Goal: Find specific page/section: Find specific page/section

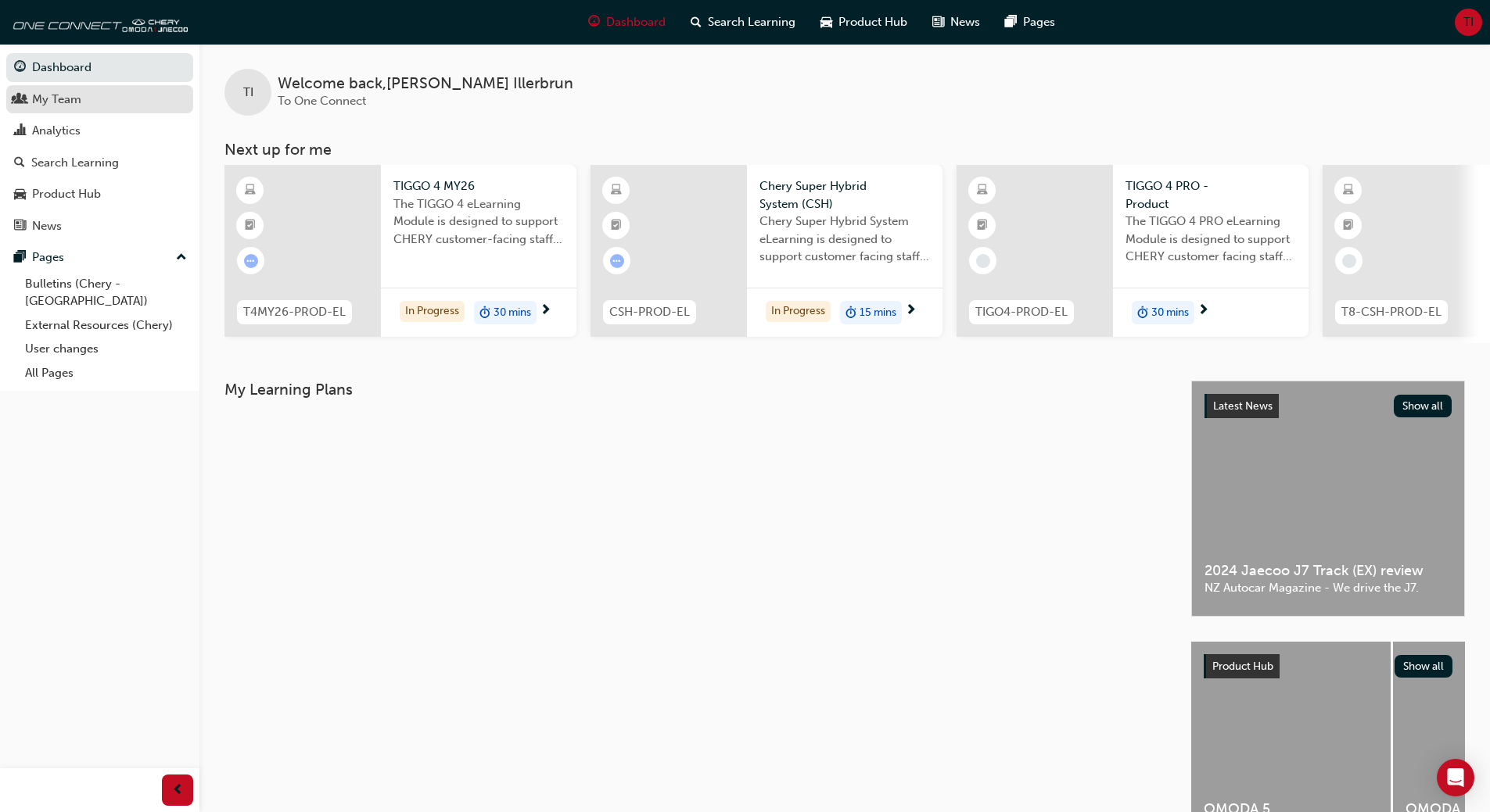
click at [70, 97] on div "My Team" at bounding box center [56, 100] width 49 height 18
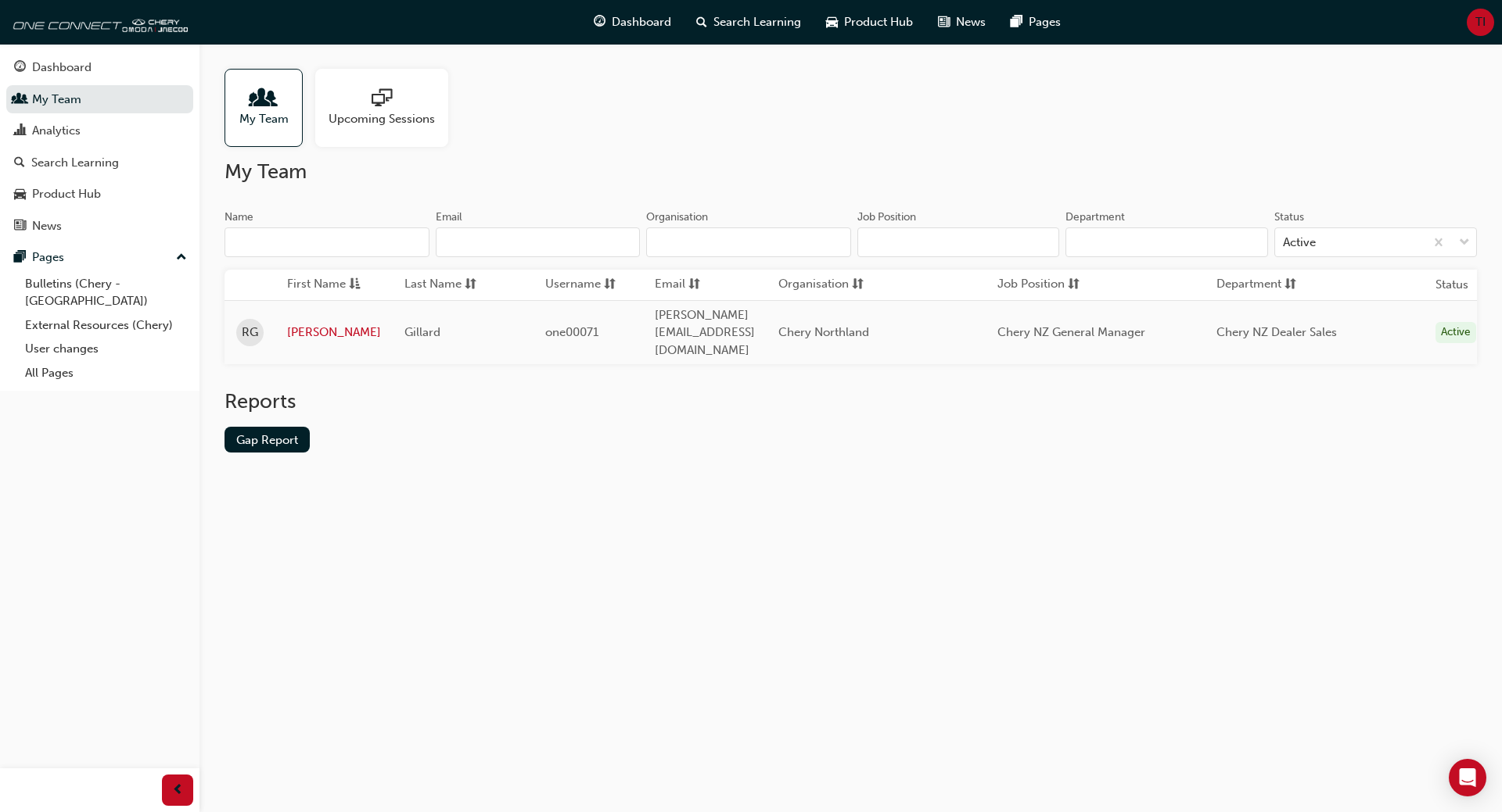
click at [287, 239] on input "Name" at bounding box center [327, 242] width 205 height 30
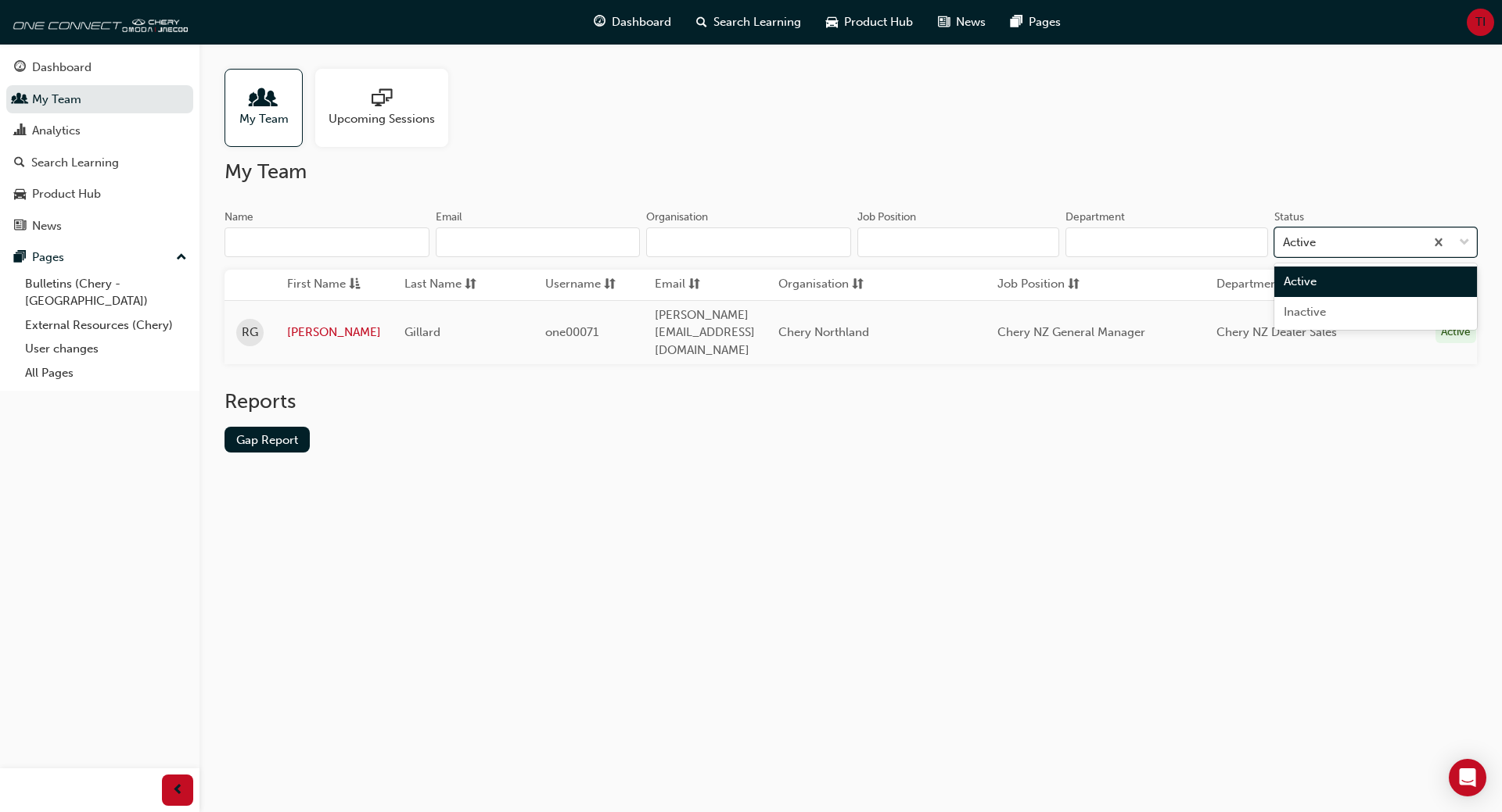
click at [1335, 240] on div "Active" at bounding box center [1350, 243] width 149 height 27
click at [1285, 240] on input "Status option Active focused, 1 of 2. 2 results available. Use Up and Down to c…" at bounding box center [1284, 242] width 2 height 14
click at [1335, 240] on div "Active" at bounding box center [1350, 243] width 149 height 27
click at [1285, 240] on input "Status option Active focused, 1 of 2. 2 results available. Use Up and Down to c…" at bounding box center [1284, 242] width 2 height 14
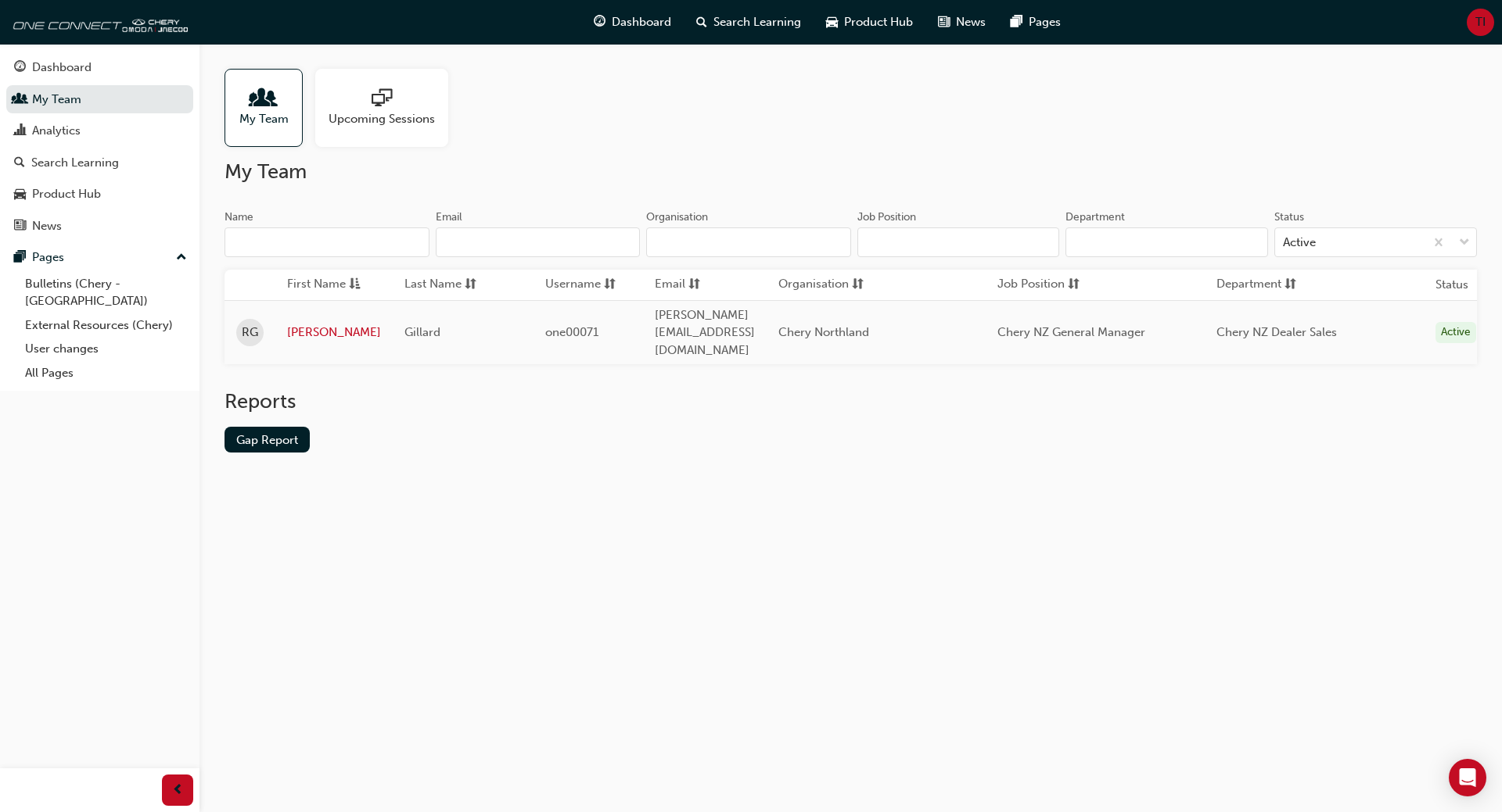
click at [368, 308] on td "Rodney" at bounding box center [334, 332] width 117 height 65
click at [257, 245] on input "Name" at bounding box center [327, 242] width 205 height 30
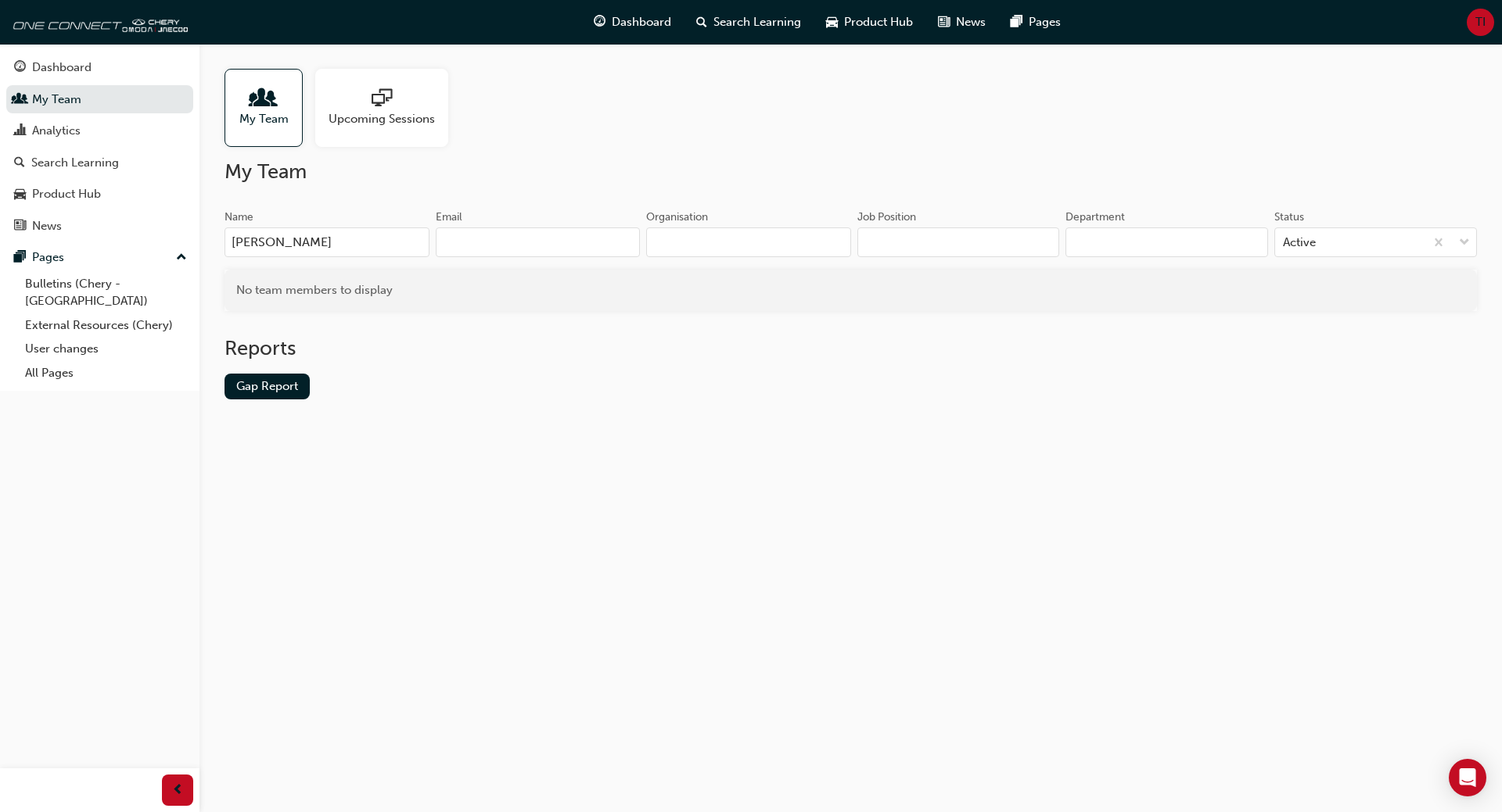
type input "Mikayla"
type input "`"
click at [61, 69] on div "Dashboard" at bounding box center [61, 67] width 59 height 18
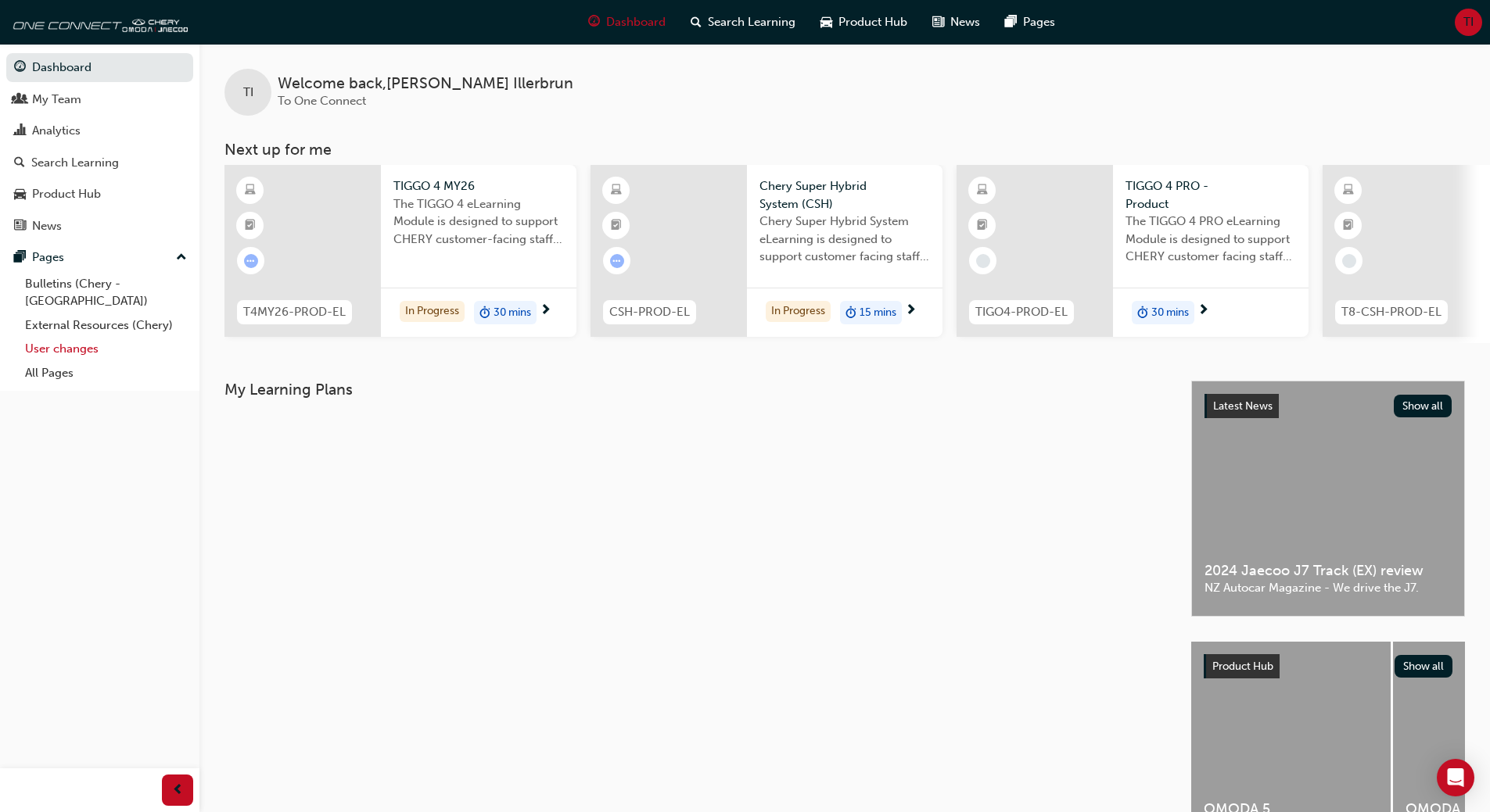
click at [66, 337] on link "User changes" at bounding box center [106, 349] width 175 height 25
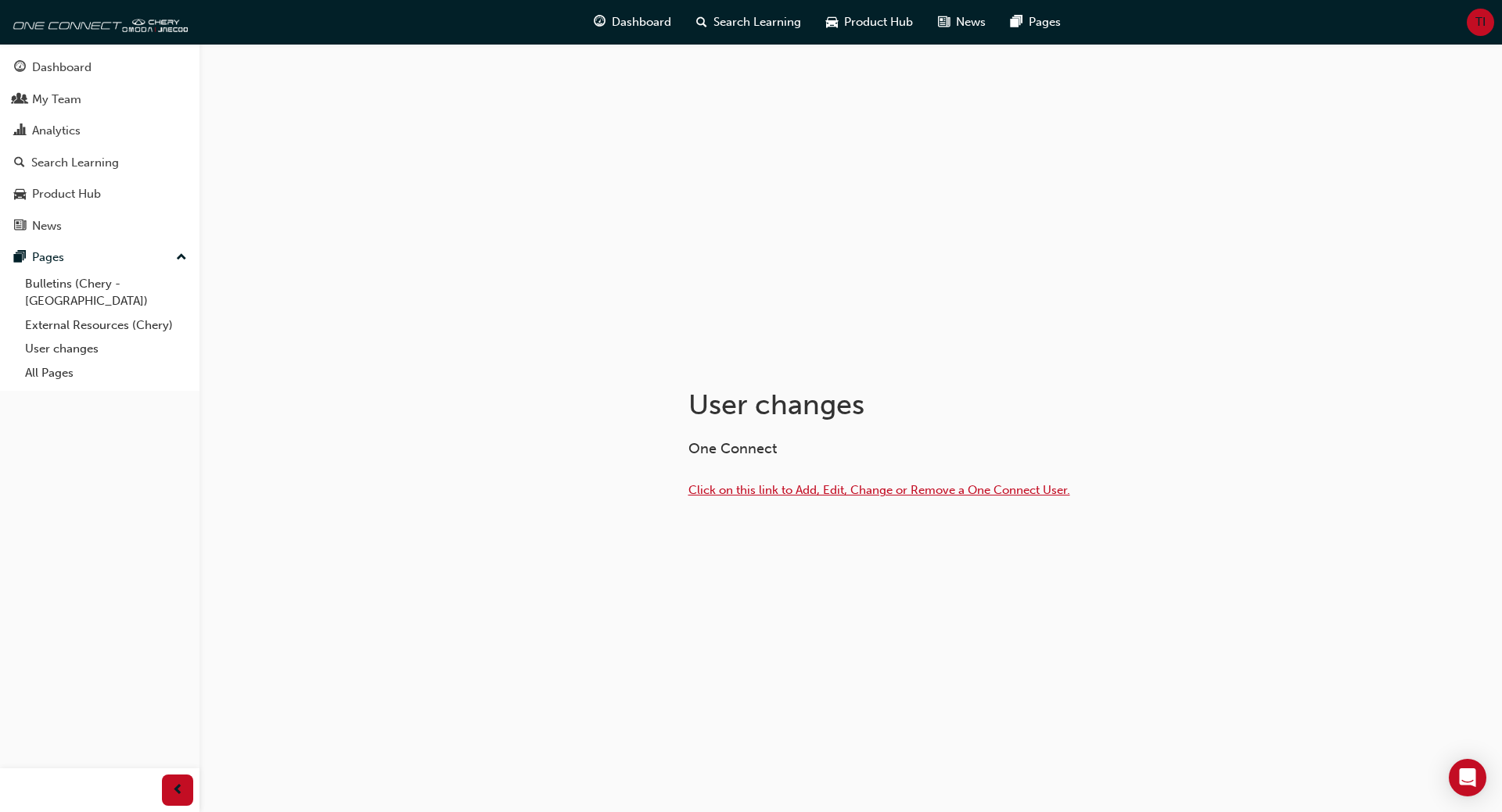
click at [756, 491] on span "Click on this link to Add, Edit, Change or Remove a One Connect User." at bounding box center [880, 489] width 382 height 14
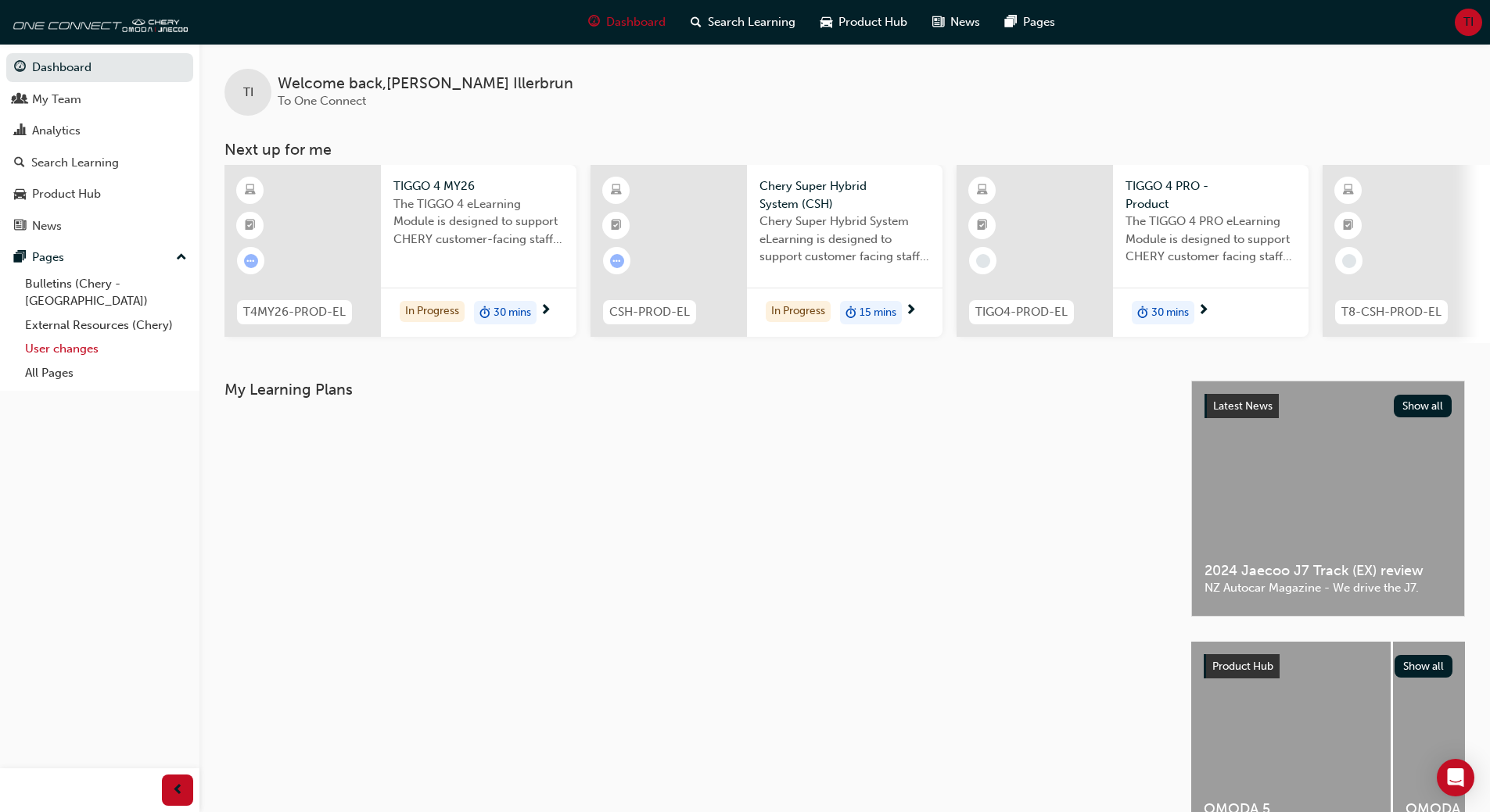
click at [67, 337] on link "User changes" at bounding box center [106, 349] width 175 height 25
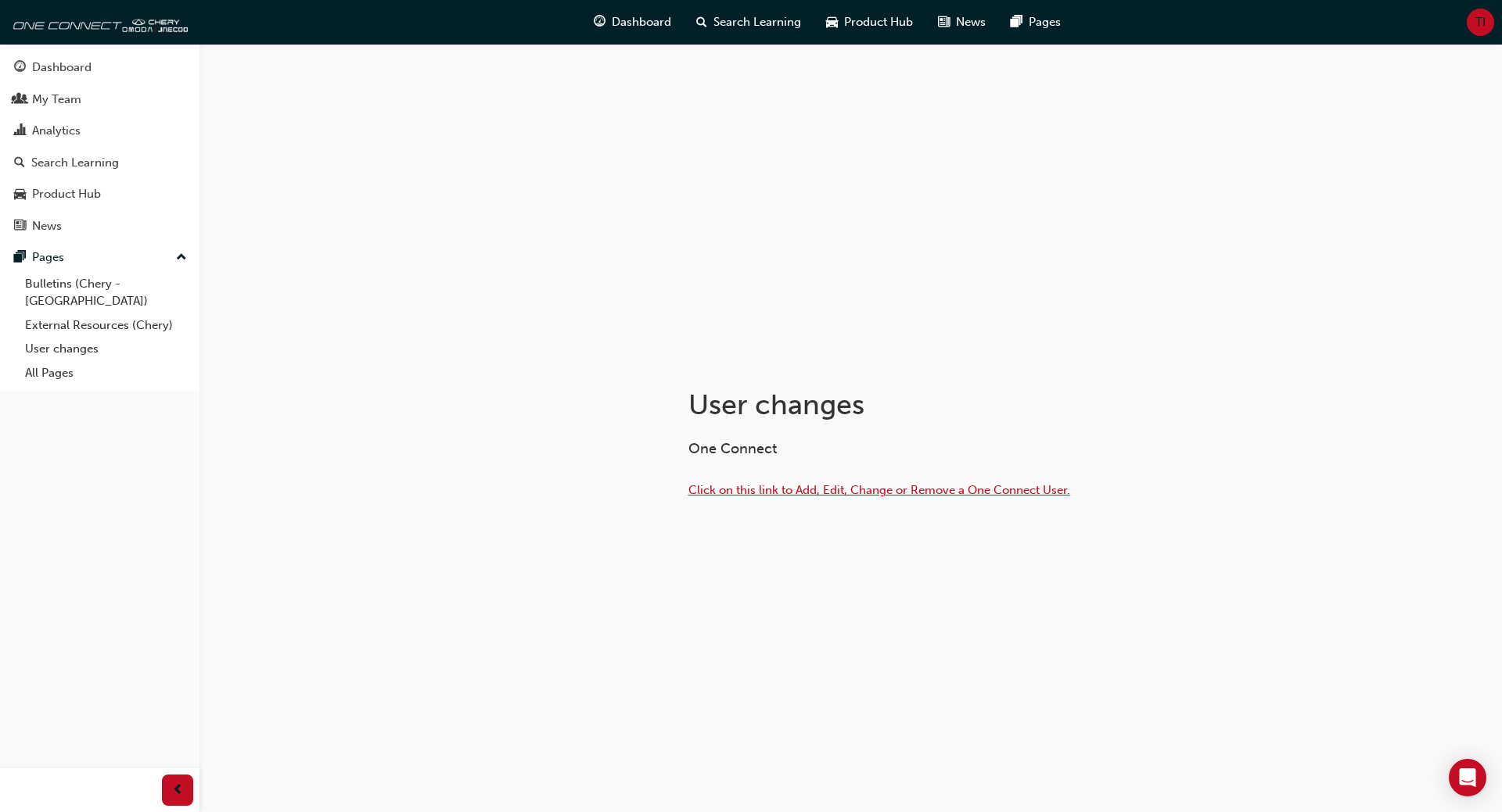
click at [795, 489] on span "Click on this link to Add, Edit, Change or Remove a One Connect User." at bounding box center [880, 489] width 382 height 14
